Goal: Communication & Community: Answer question/provide support

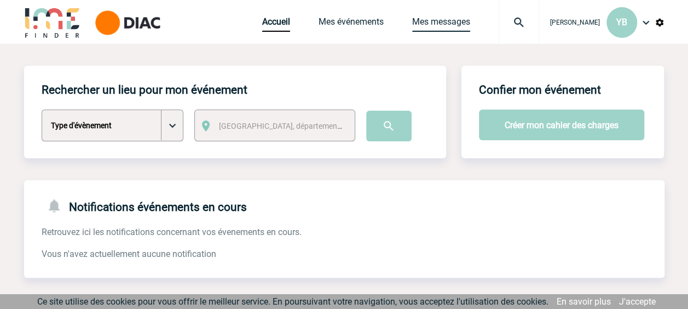
click at [430, 18] on link "Mes messages" at bounding box center [441, 23] width 58 height 15
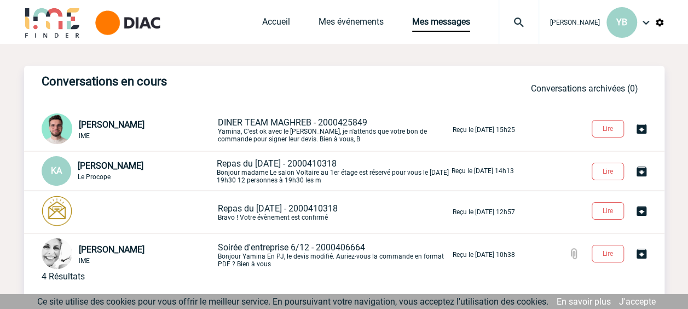
click at [275, 124] on span "DINER TEAM MAGHREB - 2000425849" at bounding box center [293, 122] width 150 height 10
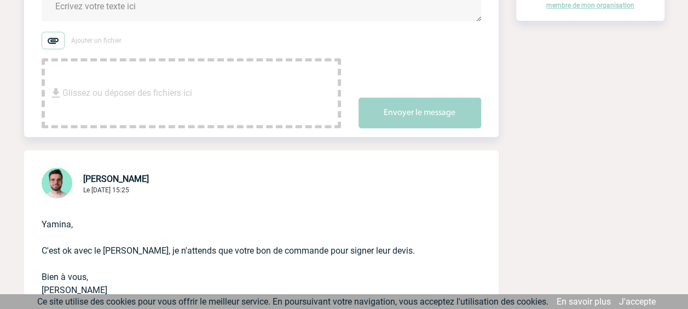
scroll to position [219, 0]
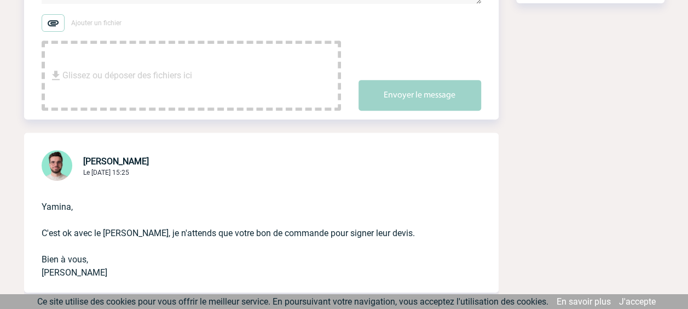
click at [69, 54] on span "Glissez ou déposer des fichiers ici" at bounding box center [127, 75] width 130 height 55
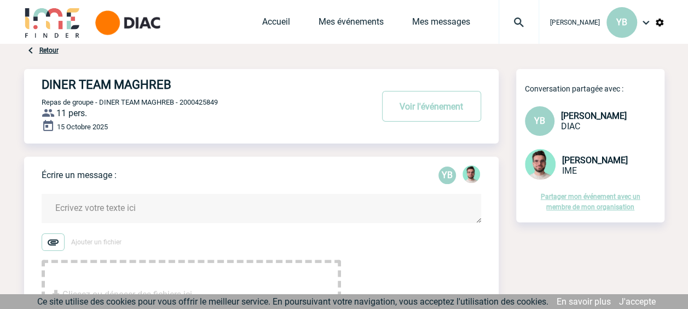
scroll to position [55, 0]
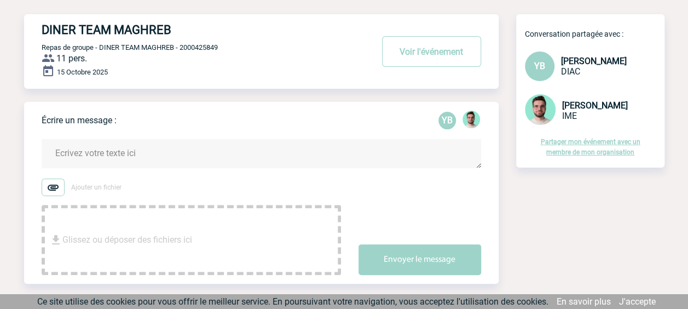
click at [93, 152] on textarea at bounding box center [262, 153] width 440 height 29
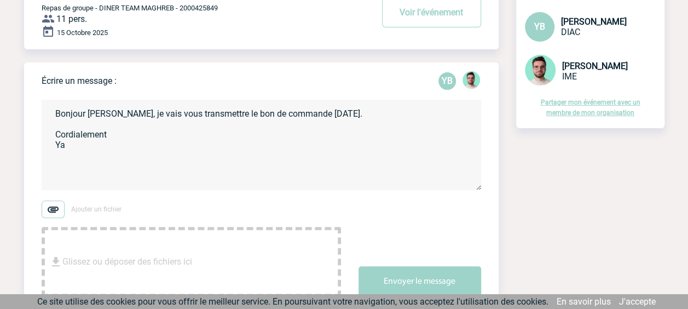
scroll to position [110, 0]
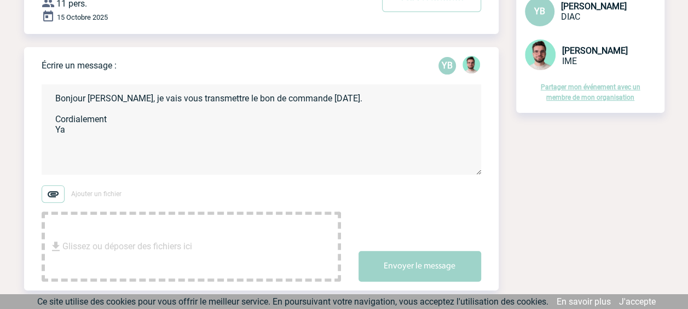
drag, startPoint x: 351, startPoint y: 100, endPoint x: 306, endPoint y: 104, distance: 45.1
click at [306, 104] on textarea "Bonjour Benjamin, je vais vous transmettre le bon de commande aujourd'hui. Cord…" at bounding box center [262, 129] width 440 height 90
click at [90, 156] on textarea "Bonjour Benjamin, je vais vous transmettre le bon de commande dans la journée. …" at bounding box center [262, 129] width 440 height 90
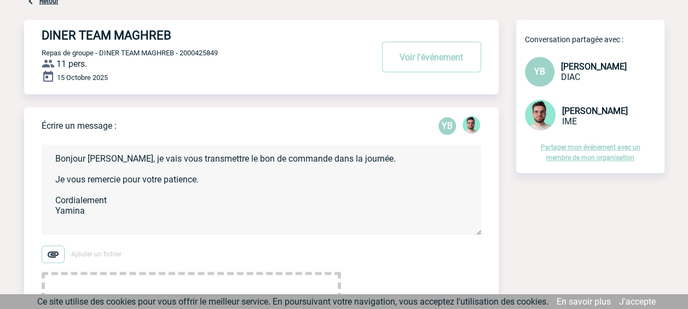
scroll to position [0, 0]
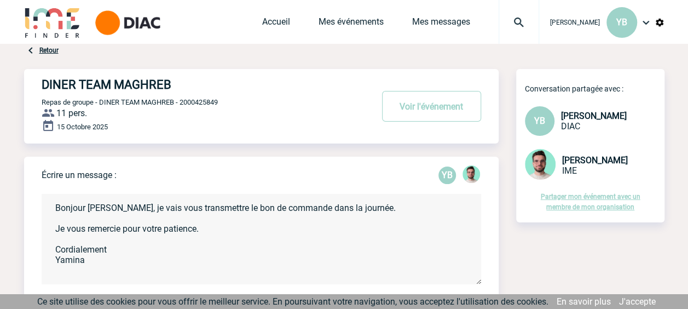
type textarea "Bonjour Benjamin, je vais vous transmettre le bon de commande dans la journée. …"
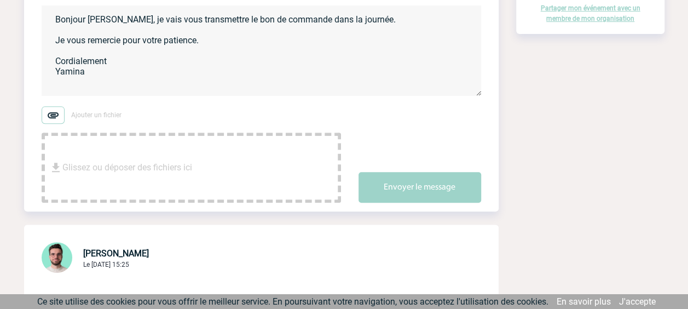
scroll to position [134, 0]
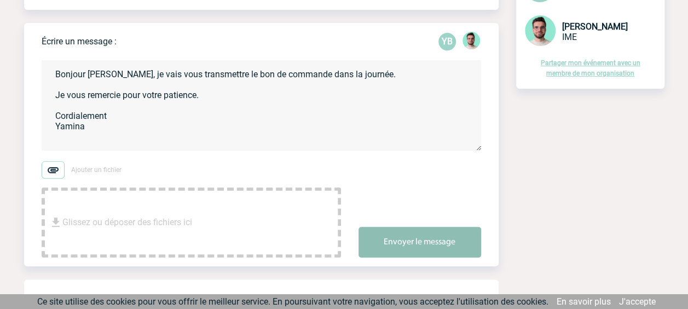
click at [416, 243] on button "Envoyer le message" at bounding box center [420, 242] width 123 height 31
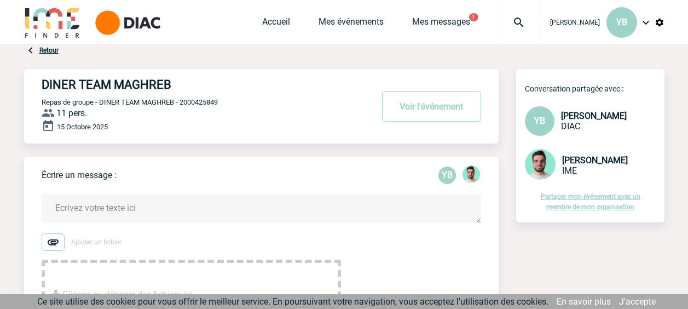
scroll to position [383, 0]
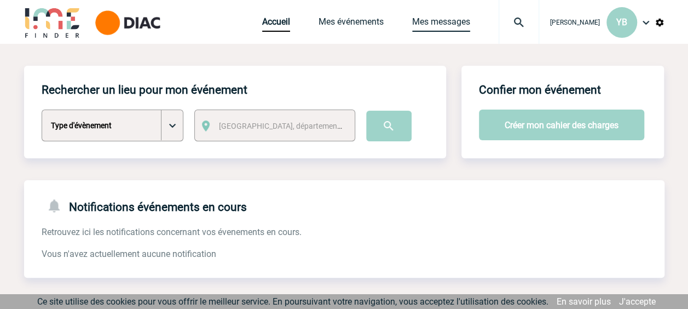
click at [432, 19] on link "Mes messages" at bounding box center [441, 23] width 58 height 15
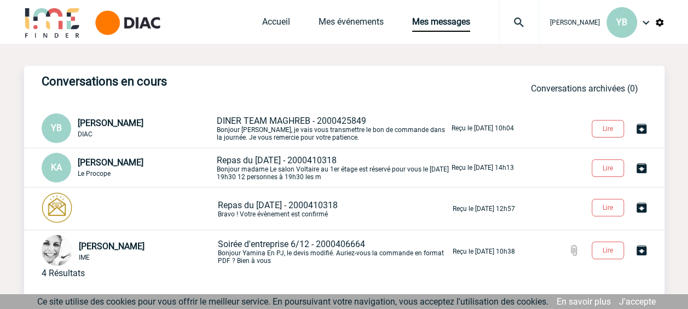
click at [257, 122] on span "DINER TEAM MAGHREB - 2000425849" at bounding box center [292, 121] width 150 height 10
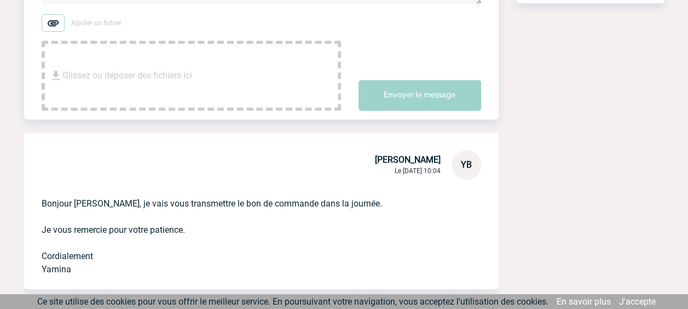
scroll to position [329, 0]
